Goal: Information Seeking & Learning: Check status

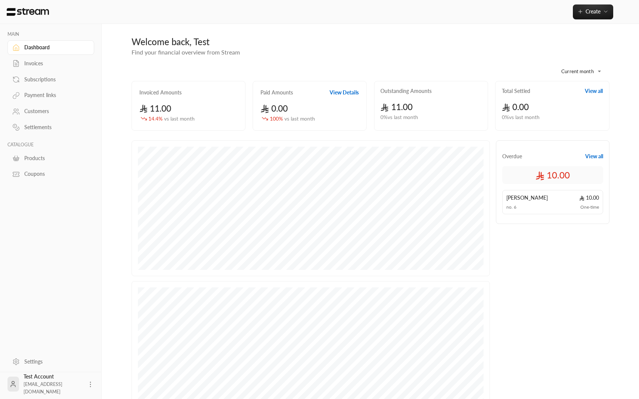
click at [47, 86] on link "Subscriptions" at bounding box center [50, 79] width 87 height 15
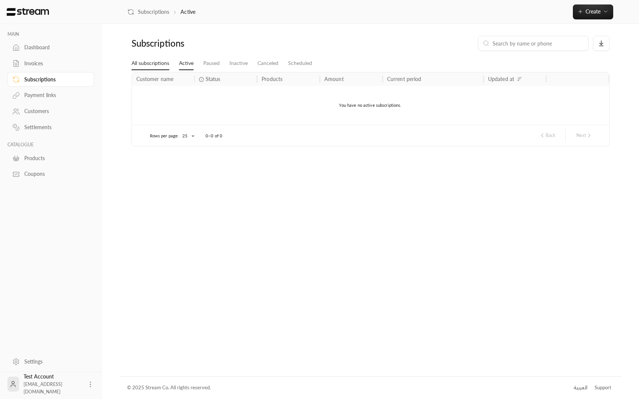
click at [145, 65] on link "All subscriptions" at bounding box center [151, 63] width 38 height 13
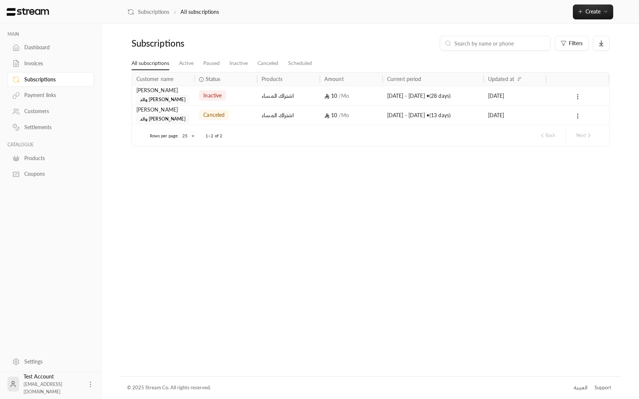
click at [222, 99] on div "inactive" at bounding box center [212, 95] width 27 height 10
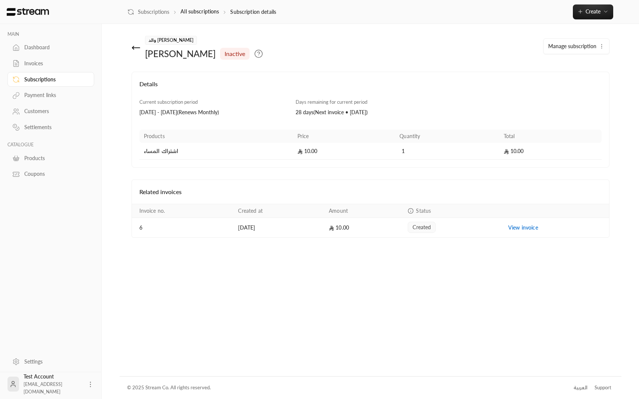
click at [51, 65] on div "Invoices" at bounding box center [54, 63] width 61 height 7
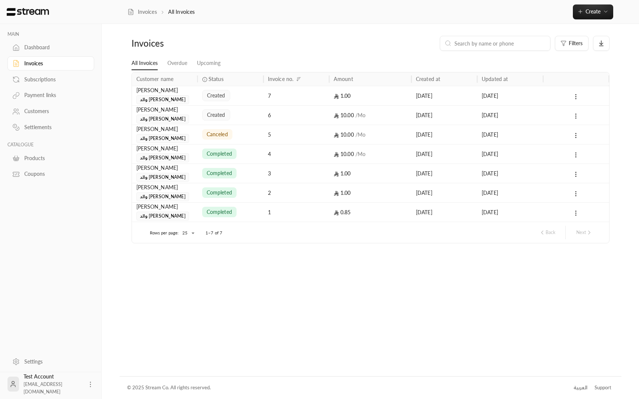
click at [239, 97] on div "created" at bounding box center [230, 95] width 57 height 19
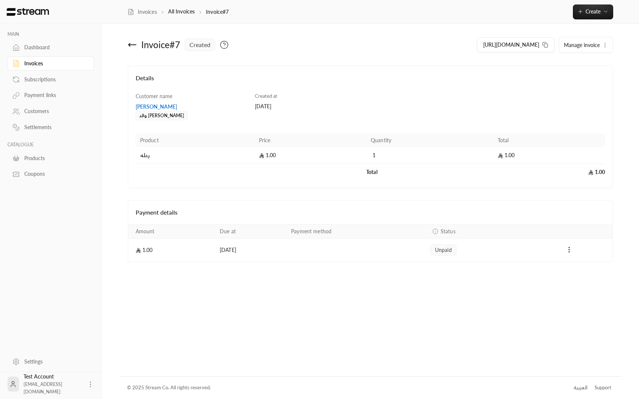
click at [129, 42] on icon at bounding box center [132, 44] width 9 height 9
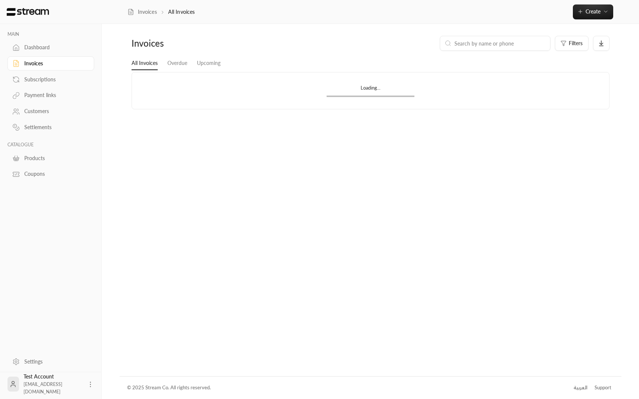
click at [50, 47] on div "Dashboard" at bounding box center [54, 47] width 61 height 7
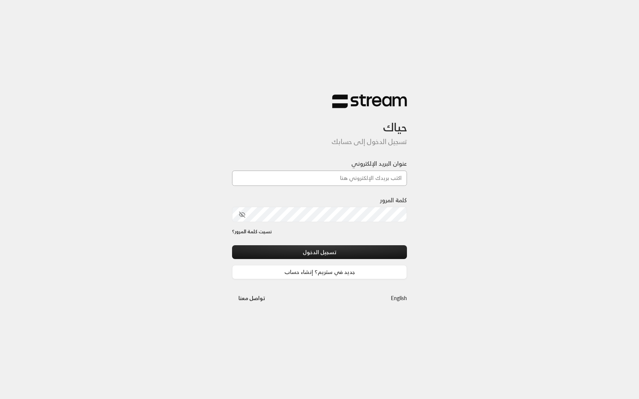
click at [312, 174] on input "عنوان البريد الإلكتروني" at bounding box center [319, 178] width 175 height 15
type input "technology+billing@streampay.sa"
click at [310, 250] on button "تسجيل الدخول" at bounding box center [319, 252] width 175 height 14
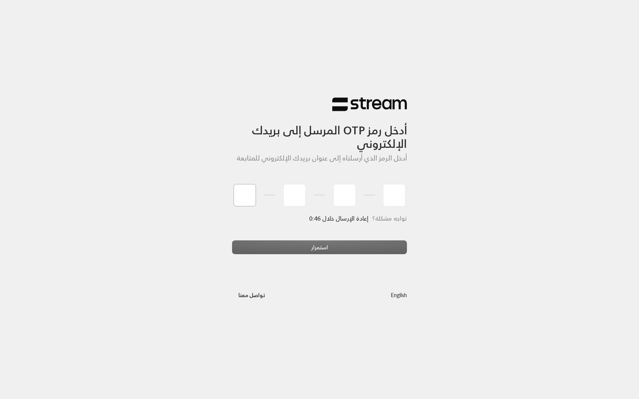
type input "4"
type input "9"
type input "7"
type input "4"
click at [304, 278] on div "English تواصل معنا" at bounding box center [319, 289] width 175 height 26
